Goal: Task Accomplishment & Management: Manage account settings

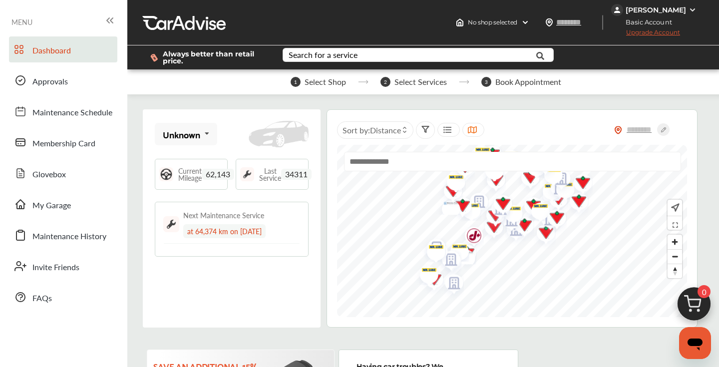
click at [693, 8] on img at bounding box center [693, 10] width 8 height 8
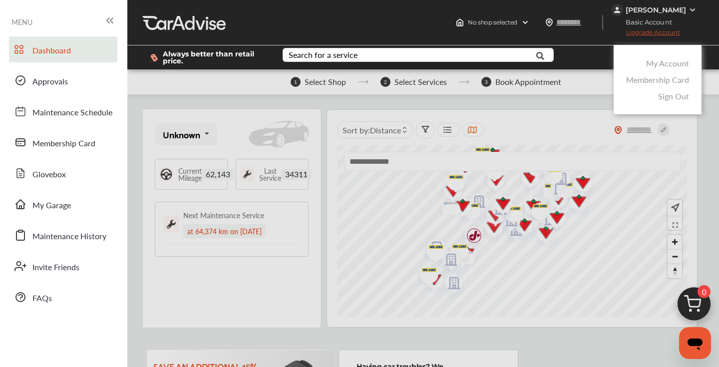
click at [668, 63] on link "My Account" at bounding box center [667, 62] width 43 height 11
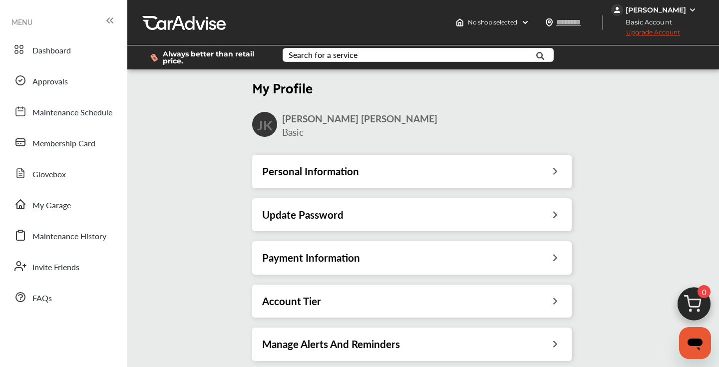
click at [369, 261] on div "Payment Information" at bounding box center [412, 257] width 300 height 13
